Goal: Information Seeking & Learning: Learn about a topic

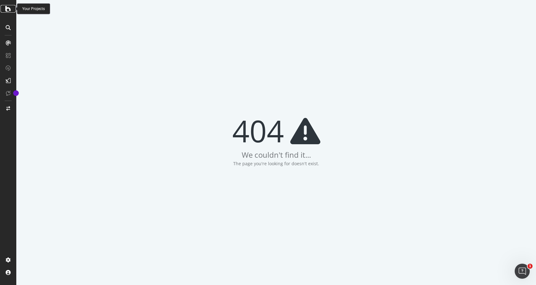
click at [9, 12] on icon at bounding box center [8, 9] width 6 height 8
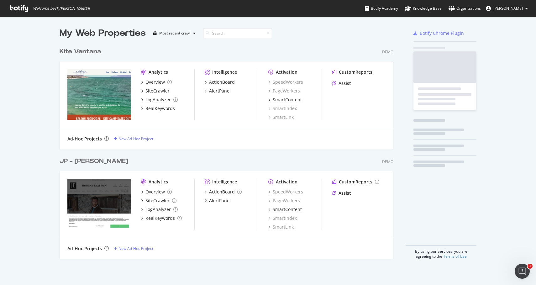
scroll to position [219, 339]
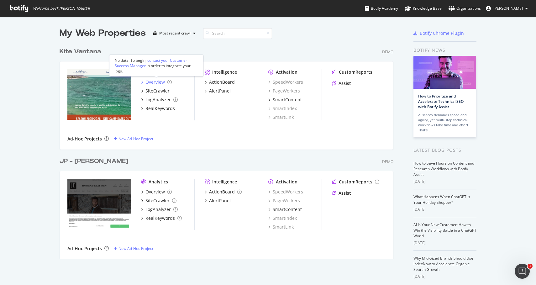
click at [156, 82] on div "Overview" at bounding box center [154, 82] width 19 height 6
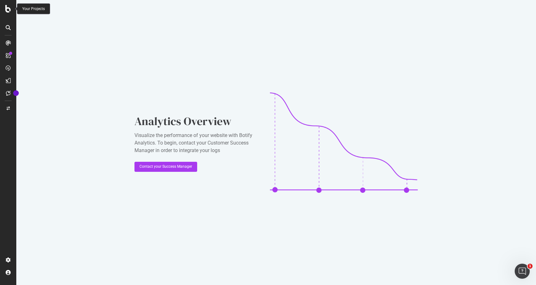
click at [7, 10] on icon at bounding box center [8, 9] width 6 height 8
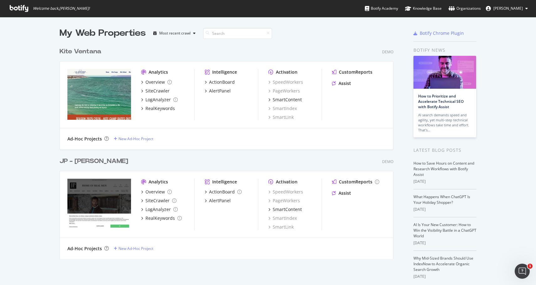
scroll to position [285, 536]
click at [161, 109] on div "RealKeywords" at bounding box center [159, 108] width 29 height 6
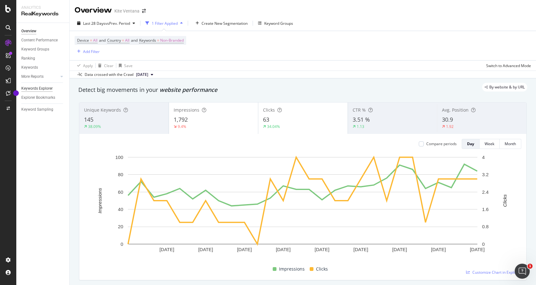
click at [46, 89] on div "Keywords Explorer" at bounding box center [36, 88] width 31 height 7
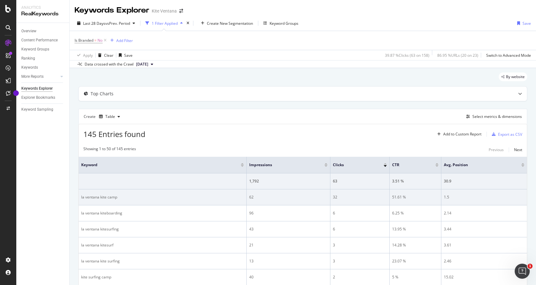
click at [392, 198] on div "51.61 %" at bounding box center [415, 197] width 46 height 6
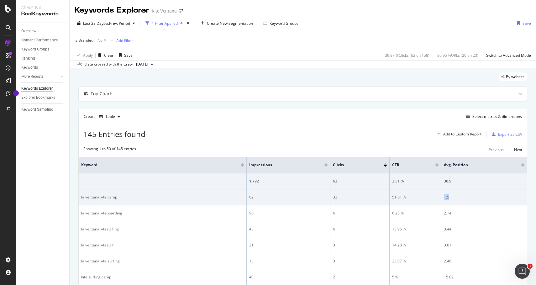
drag, startPoint x: 440, startPoint y: 198, endPoint x: 434, endPoint y: 198, distance: 5.6
click at [441, 198] on td "1.5" at bounding box center [484, 197] width 86 height 16
click at [444, 198] on div "1.5" at bounding box center [484, 197] width 81 height 6
click at [249, 197] on div "62" at bounding box center [288, 197] width 78 height 6
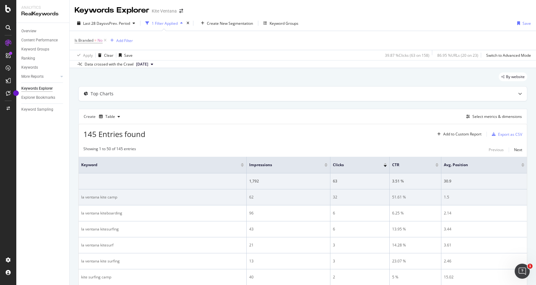
click at [333, 197] on div "32" at bounding box center [360, 197] width 54 height 6
click at [392, 198] on div "51.61 %" at bounding box center [415, 197] width 46 height 6
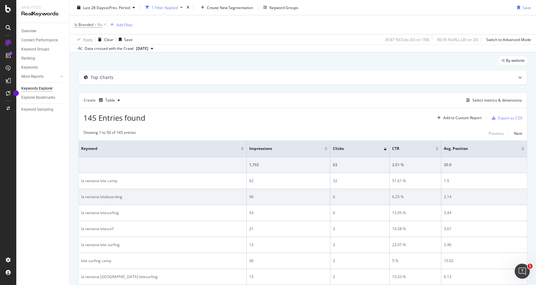
scroll to position [26, 0]
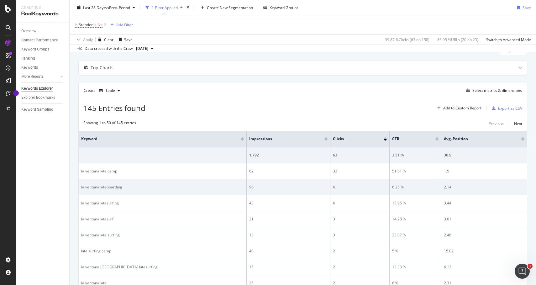
click at [249, 188] on div "96" at bounding box center [288, 187] width 78 height 6
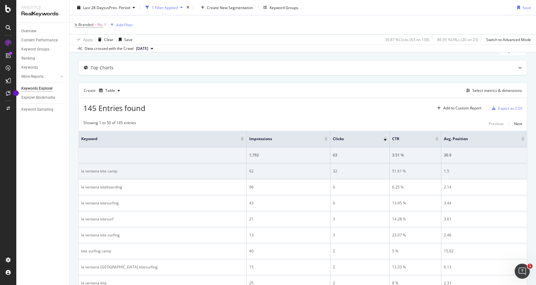
click at [249, 172] on div "62" at bounding box center [288, 171] width 78 height 6
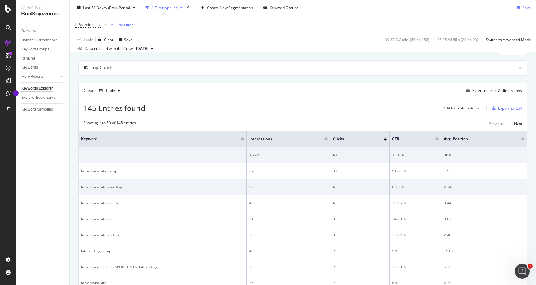
click at [392, 188] on div "6.25 %" at bounding box center [415, 187] width 46 height 6
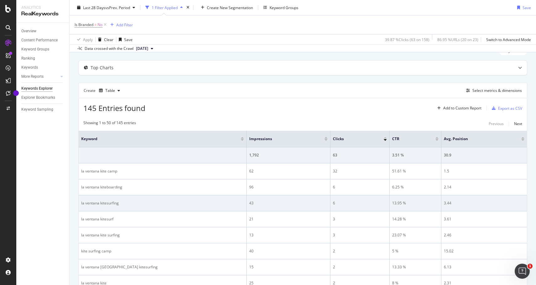
click at [392, 202] on div "13.95 %" at bounding box center [415, 203] width 46 height 6
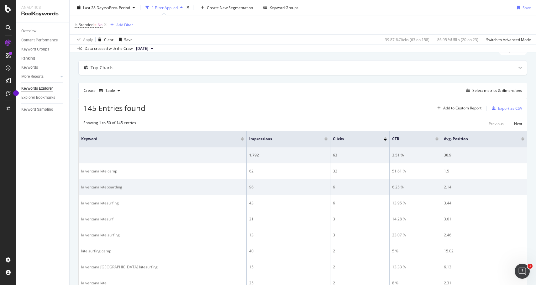
click at [392, 188] on div "6.25 %" at bounding box center [415, 187] width 46 height 6
click at [444, 188] on div "2.14" at bounding box center [484, 187] width 81 height 6
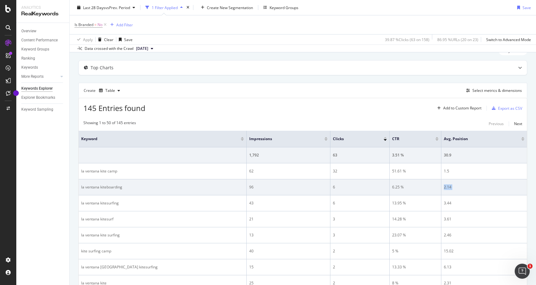
click at [444, 188] on div "2.14" at bounding box center [484, 187] width 81 height 6
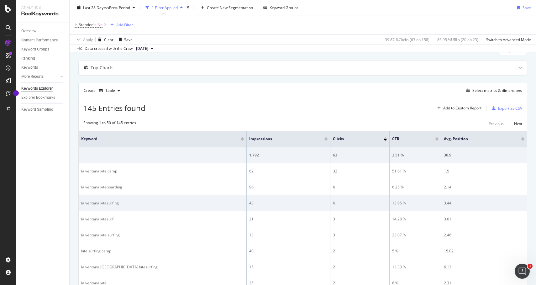
click at [444, 202] on div "3.44" at bounding box center [484, 203] width 81 height 6
click at [392, 202] on div "13.95 %" at bounding box center [415, 203] width 46 height 6
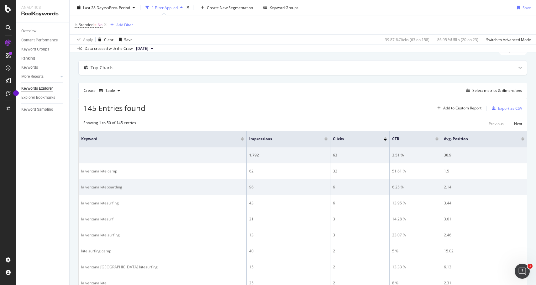
click at [392, 188] on div "6.25 %" at bounding box center [415, 187] width 46 height 6
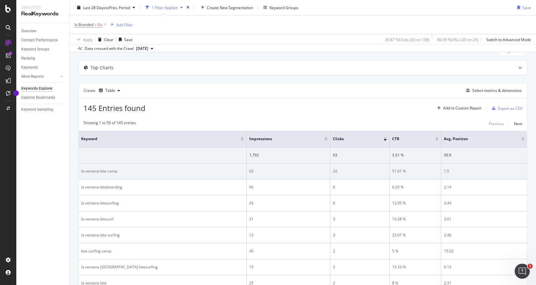
click at [392, 173] on div "51.61 %" at bounding box center [415, 171] width 46 height 6
drag, startPoint x: 441, startPoint y: 170, endPoint x: 435, endPoint y: 170, distance: 5.6
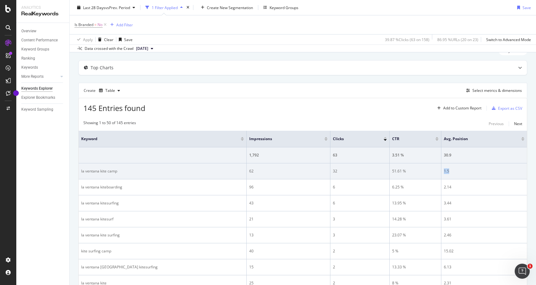
click at [441, 170] on td "1.5" at bounding box center [484, 171] width 86 height 16
click at [392, 170] on div "51.61 %" at bounding box center [415, 171] width 46 height 6
drag, startPoint x: 233, startPoint y: 172, endPoint x: 216, endPoint y: 170, distance: 16.4
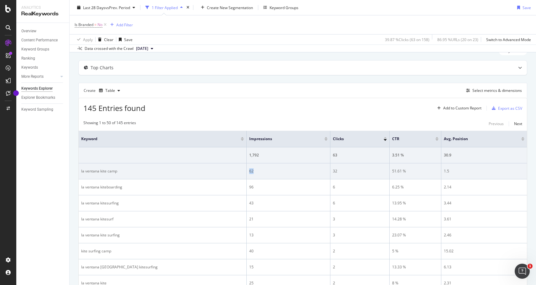
click at [216, 170] on tr "la ventana kite camp 62 32 51.61 % 1.5" at bounding box center [303, 171] width 448 height 16
click at [249, 168] on div "62" at bounding box center [288, 171] width 78 height 6
click at [249, 169] on div "62" at bounding box center [288, 171] width 78 height 6
click at [247, 166] on td "62" at bounding box center [289, 171] width 84 height 16
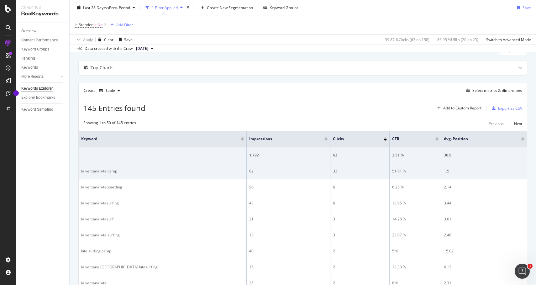
click at [249, 172] on div "62" at bounding box center [288, 171] width 78 height 6
click at [97, 172] on div "la ventana kite camp" at bounding box center [162, 171] width 163 height 6
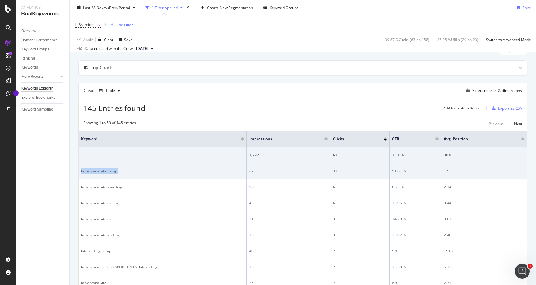
click at [97, 172] on div "la ventana kite camp" at bounding box center [162, 171] width 163 height 6
click at [249, 172] on div "62" at bounding box center [288, 171] width 78 height 6
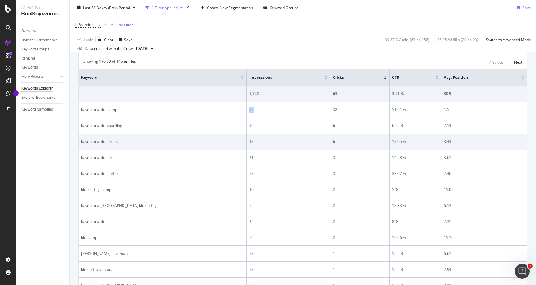
scroll to position [87, 0]
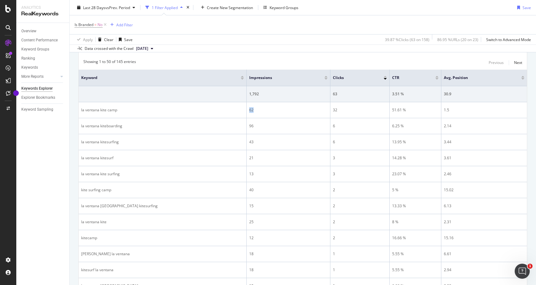
click at [283, 59] on div "Showing 1 to 50 of 145 entries Previous Next" at bounding box center [303, 63] width 448 height 8
